Goal: Transaction & Acquisition: Obtain resource

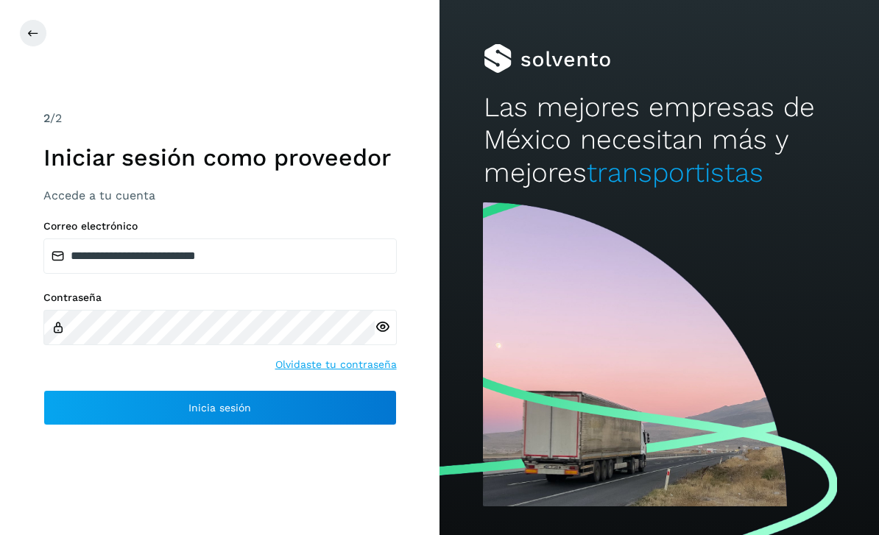
click at [147, 426] on button "Inicia sesión" at bounding box center [219, 407] width 353 height 35
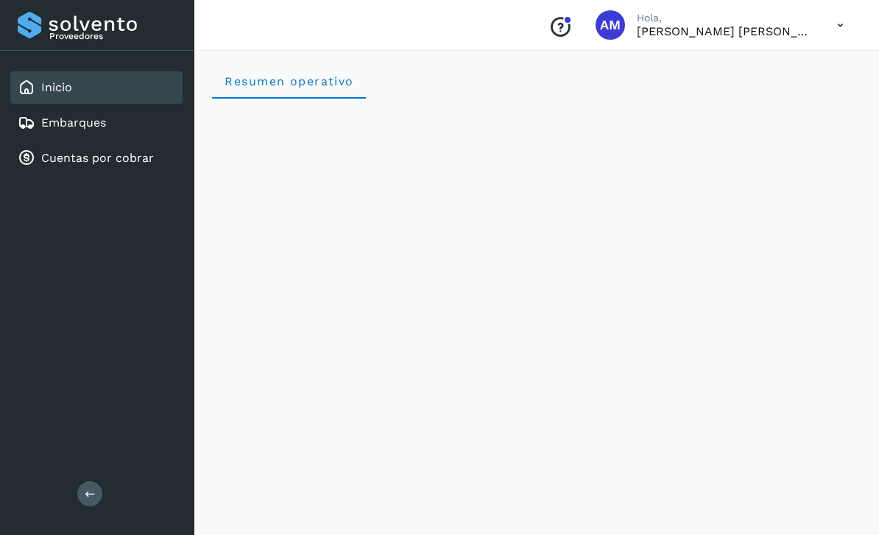
click at [79, 161] on link "Cuentas por cobrar" at bounding box center [97, 158] width 113 height 14
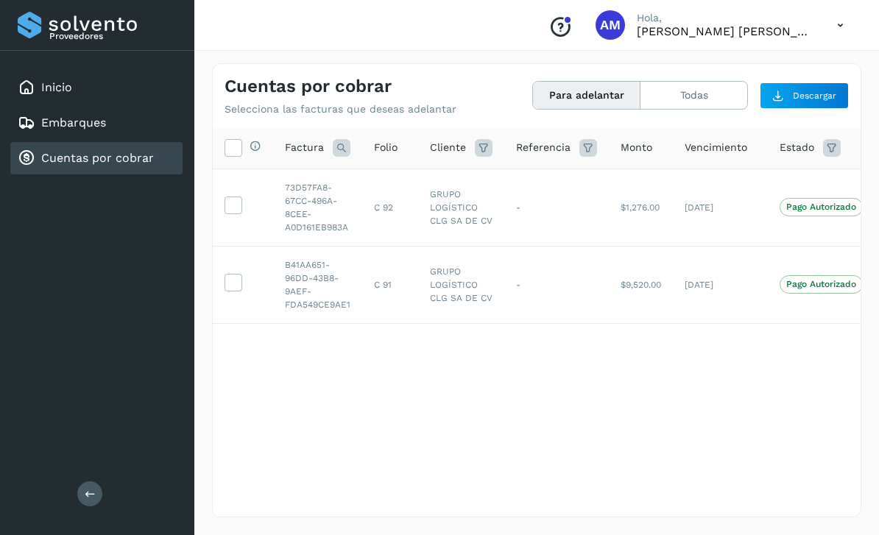
click at [238, 201] on icon at bounding box center [232, 204] width 15 height 15
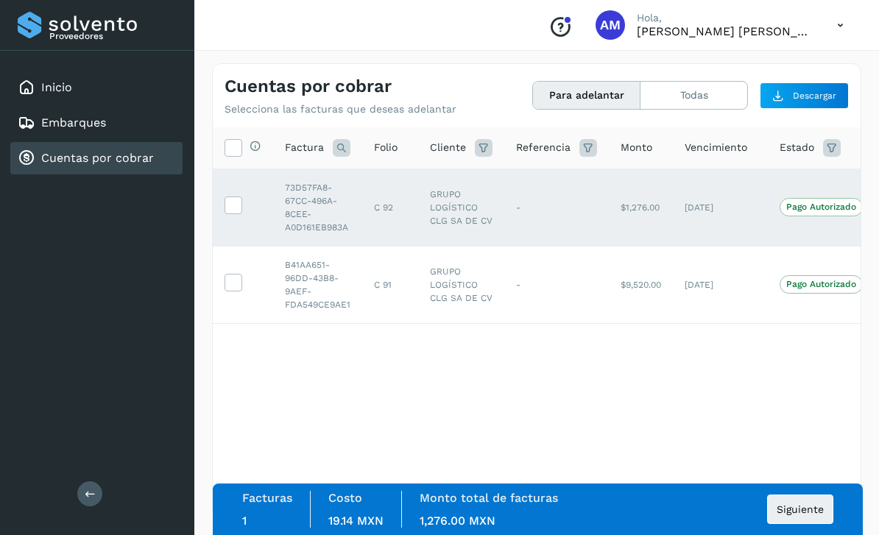
click at [239, 280] on icon at bounding box center [232, 281] width 15 height 15
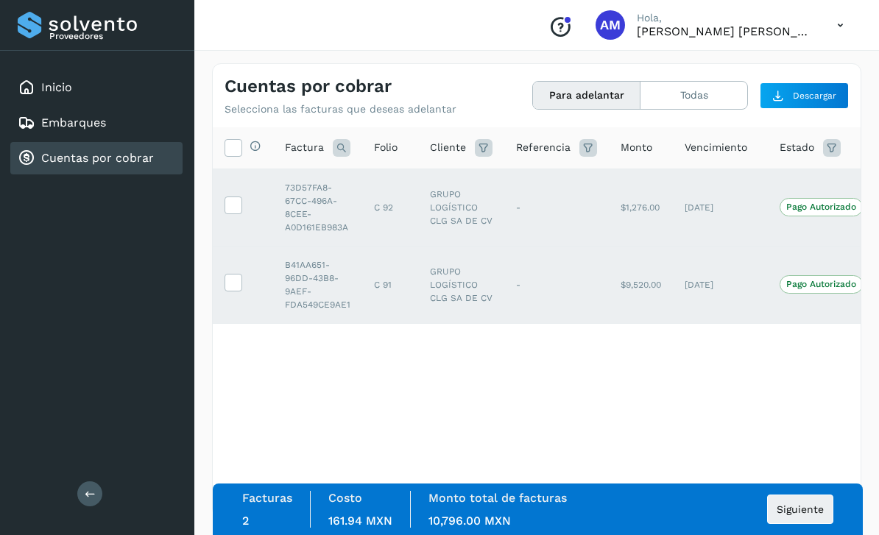
click at [806, 508] on span "Siguiente" at bounding box center [800, 509] width 47 height 10
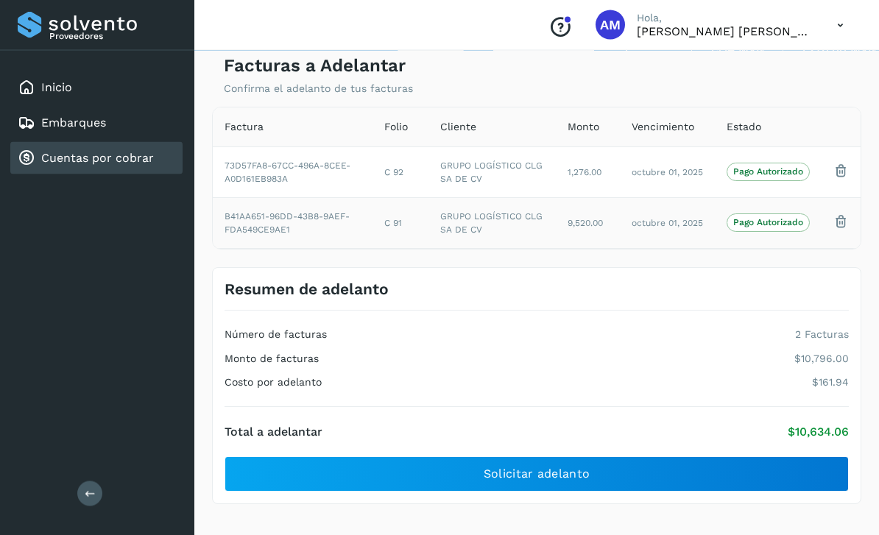
scroll to position [43, 0]
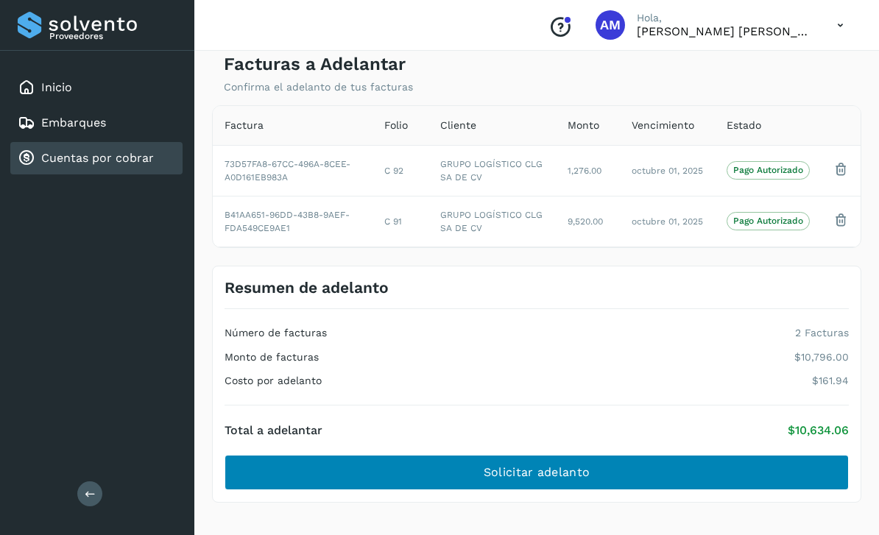
click at [552, 467] on span "Solicitar adelanto" at bounding box center [537, 473] width 106 height 16
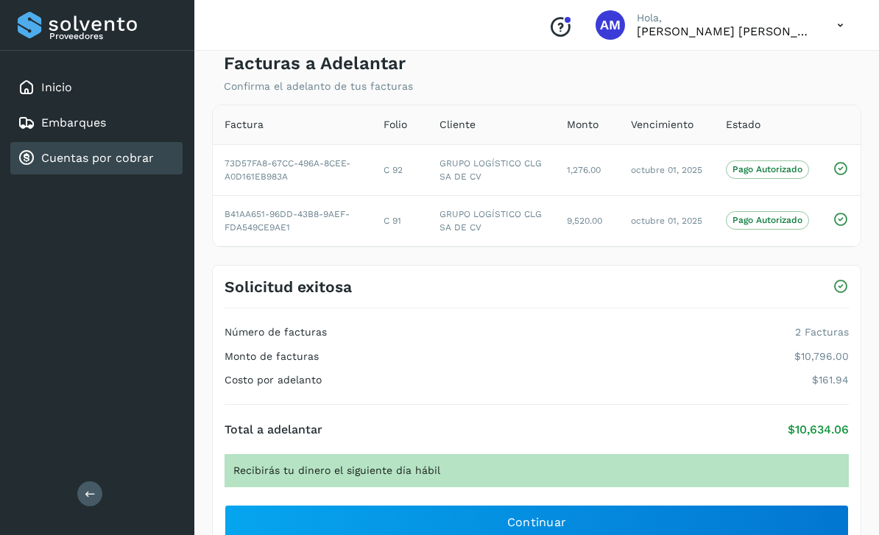
scroll to position [46, 0]
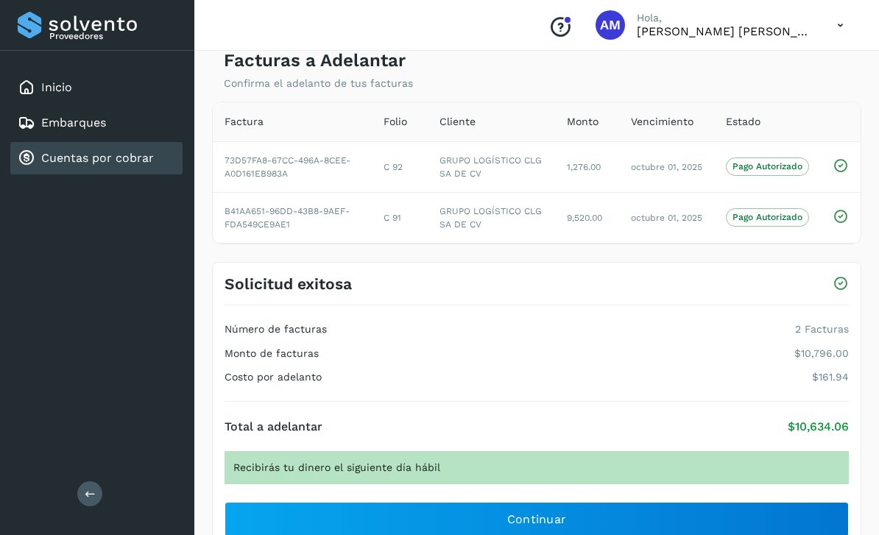
drag, startPoint x: 573, startPoint y: 521, endPoint x: 573, endPoint y: 567, distance: 46.4
click at [573, 521] on button "Continuar" at bounding box center [537, 519] width 624 height 35
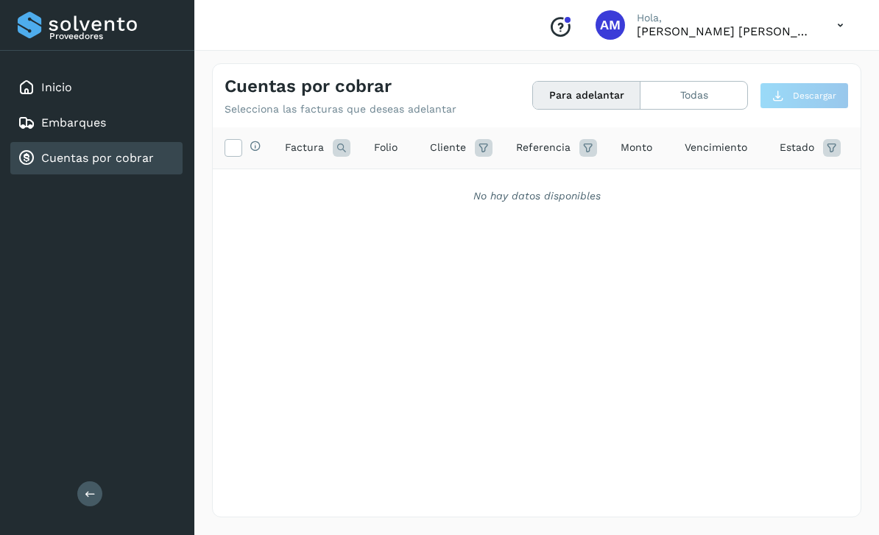
click at [587, 102] on button "Para adelantar" at bounding box center [587, 95] width 108 height 27
click at [677, 96] on button "Todas" at bounding box center [694, 95] width 107 height 27
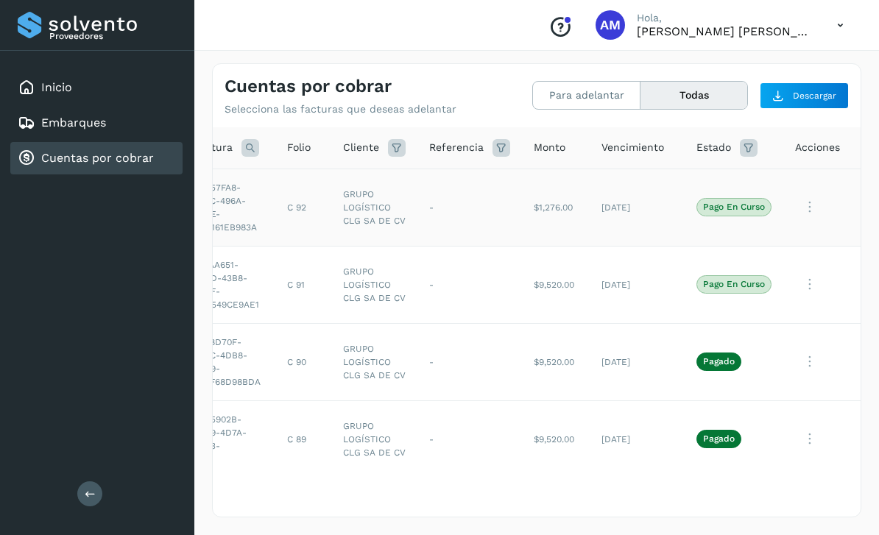
scroll to position [44, 0]
